Goal: Book appointment/travel/reservation

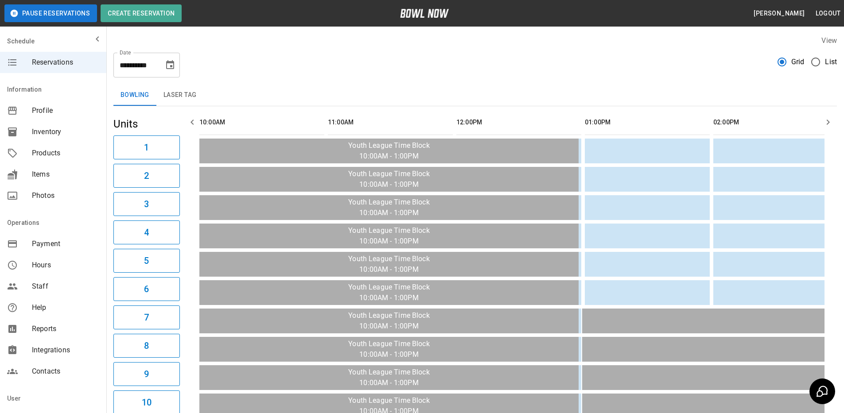
scroll to position [0, 1186]
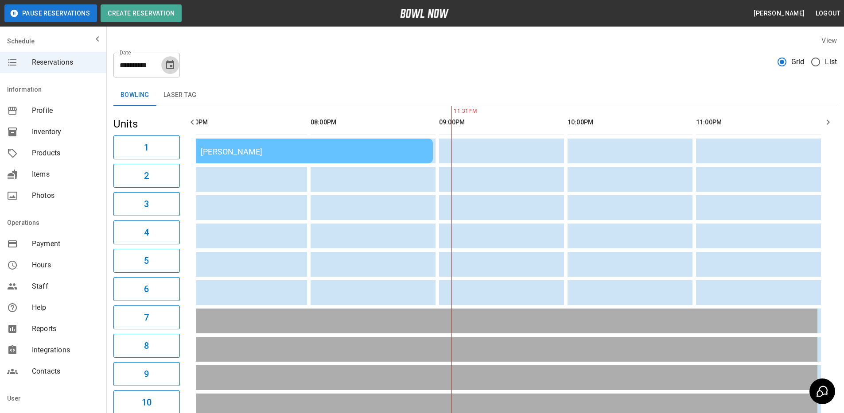
click at [171, 69] on icon "Choose date, selected date is Sep 13, 2025" at bounding box center [170, 64] width 8 height 9
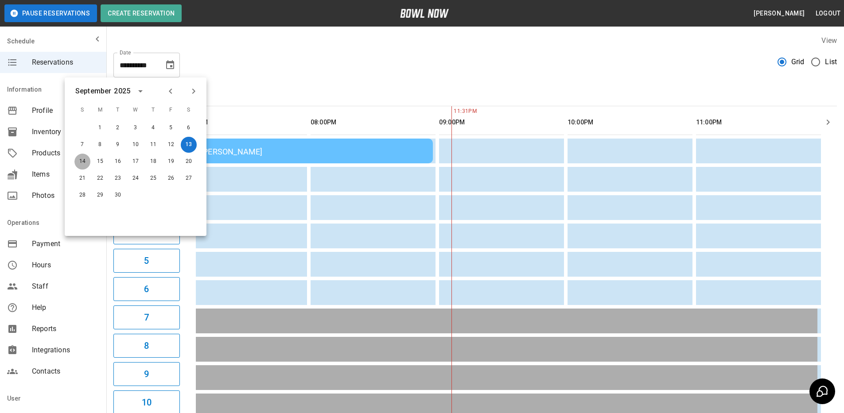
click at [79, 162] on button "14" at bounding box center [82, 162] width 16 height 16
type input "**********"
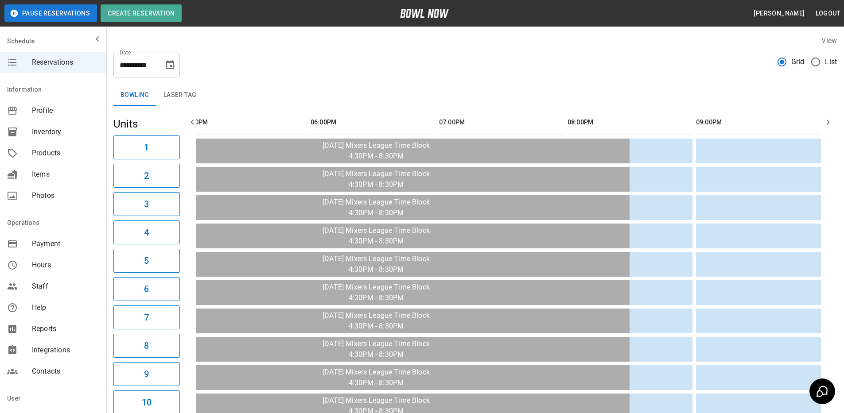
scroll to position [0, 0]
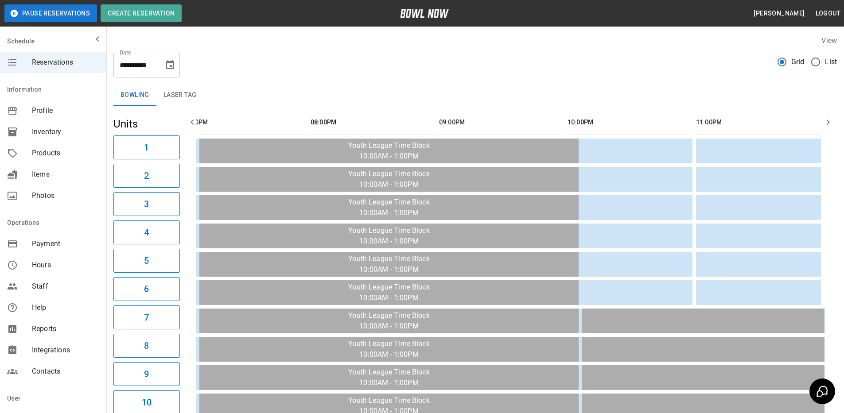
scroll to position [0, 1186]
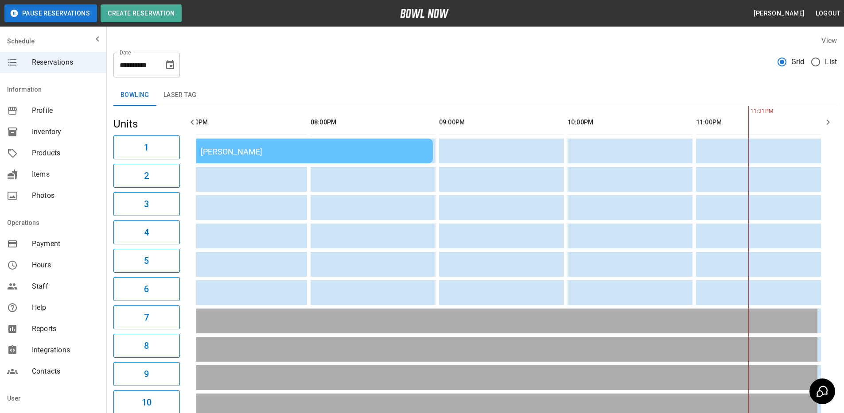
drag, startPoint x: 167, startPoint y: 60, endPoint x: 168, endPoint y: 73, distance: 13.0
click at [167, 61] on icon "Choose date, selected date is Sep 13, 2025" at bounding box center [170, 65] width 11 height 11
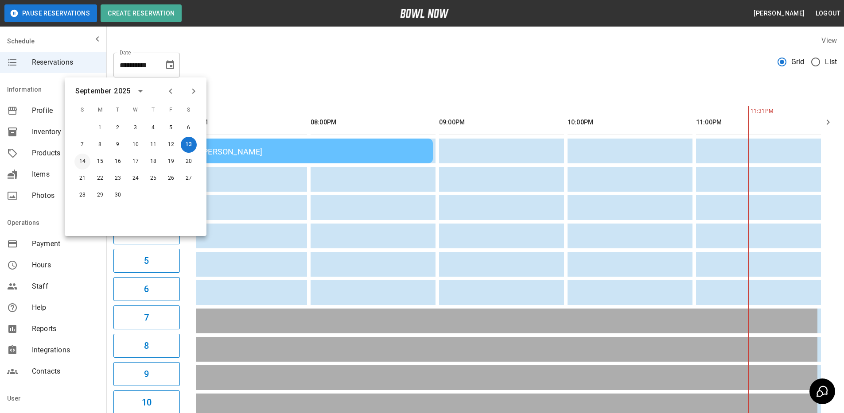
click at [83, 159] on button "14" at bounding box center [82, 162] width 16 height 16
type input "**********"
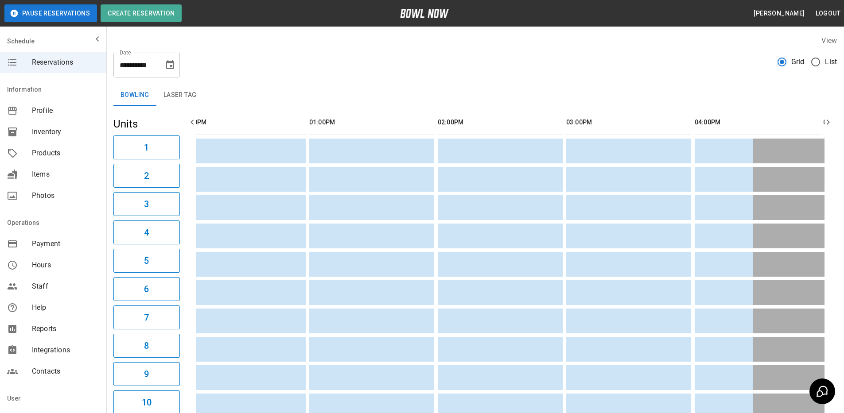
scroll to position [0, 0]
